Goal: Browse casually

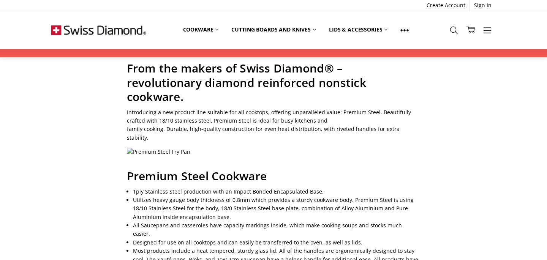
scroll to position [76, 0]
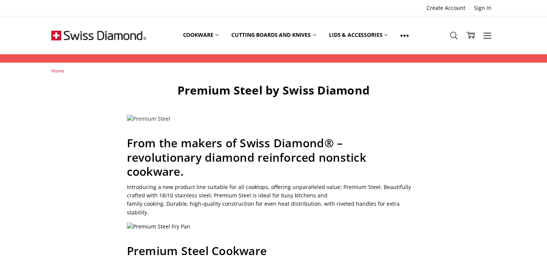
click at [139, 118] on img at bounding box center [148, 119] width 43 height 8
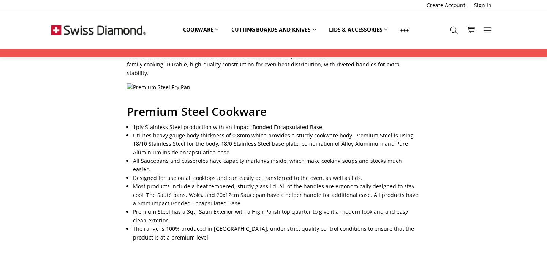
scroll to position [141, 0]
